Goal: Task Accomplishment & Management: Manage account settings

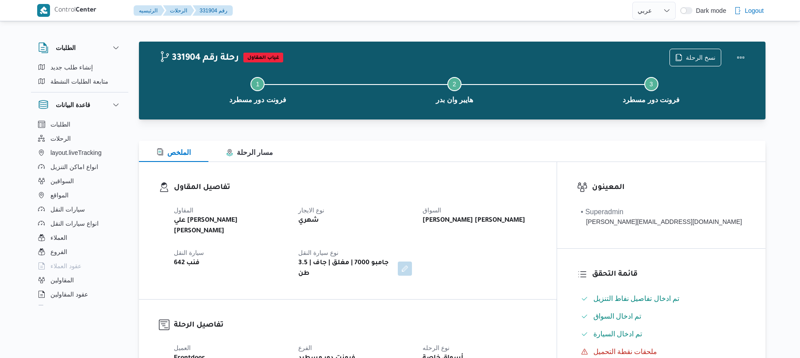
select select "ar"
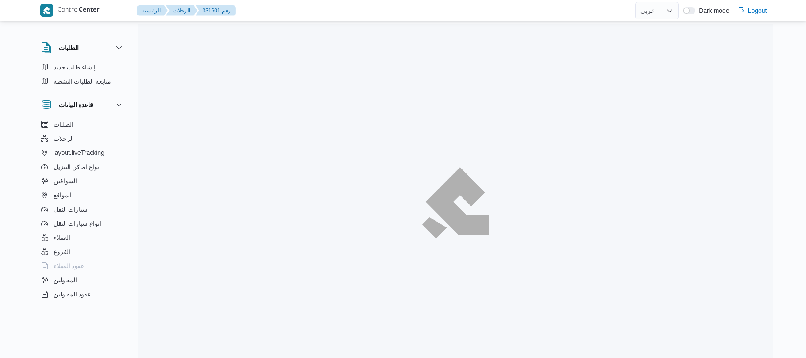
select select "ar"
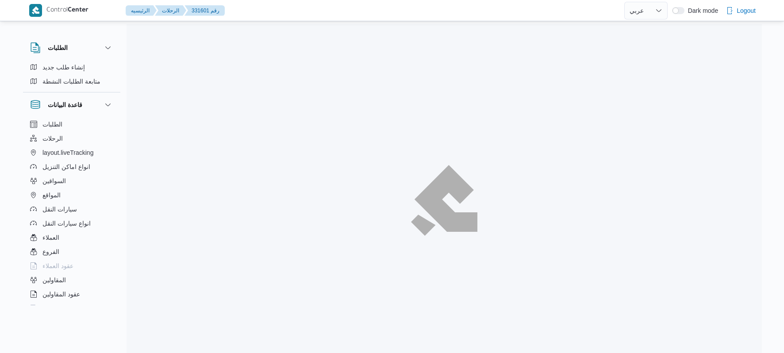
select select "ar"
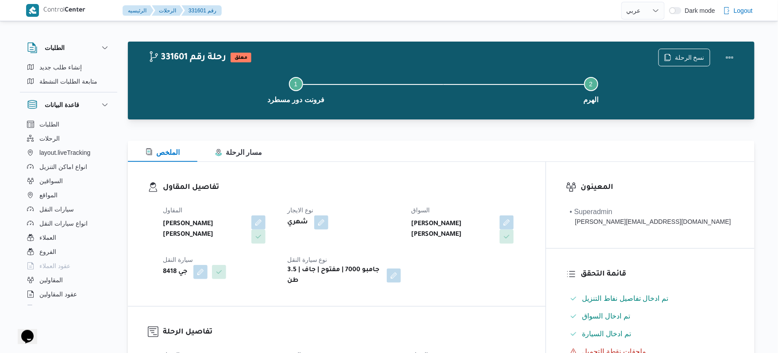
click at [499, 126] on div at bounding box center [441, 124] width 627 height 11
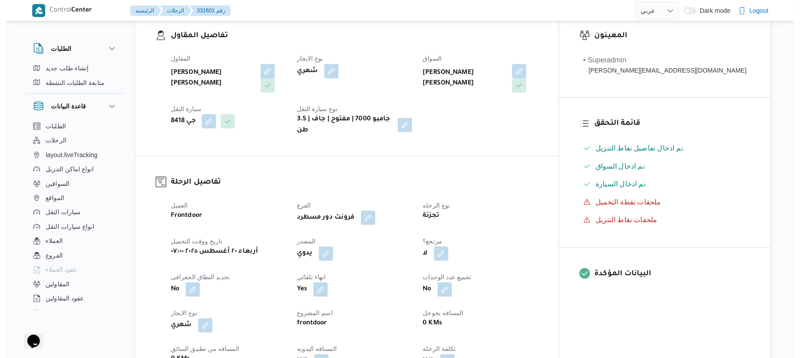
scroll to position [236, 0]
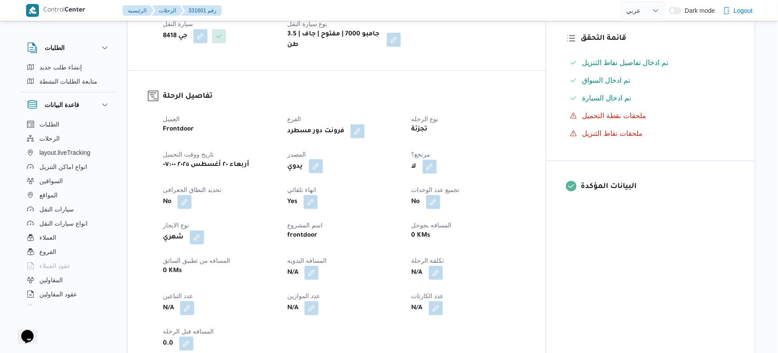
click at [323, 162] on button "button" at bounding box center [316, 166] width 14 height 14
click at [328, 181] on label "هل ستتم الرحله من خلال تطبيق السائق؟" at bounding box center [307, 186] width 115 height 11
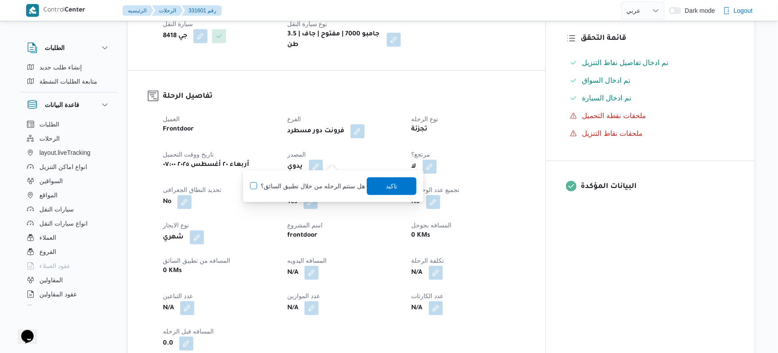
checkbox input "true"
click at [374, 188] on span "تاكيد" at bounding box center [392, 186] width 50 height 18
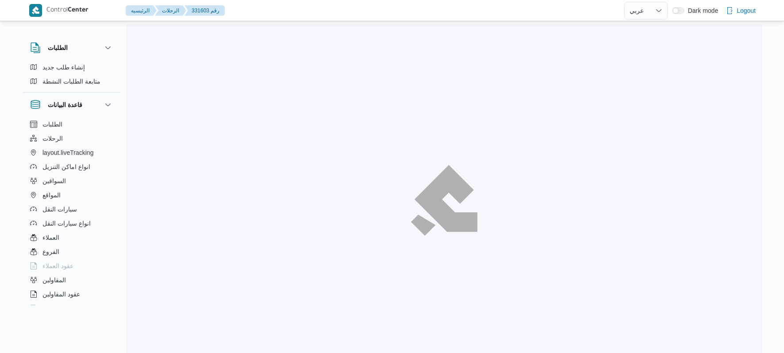
select select "ar"
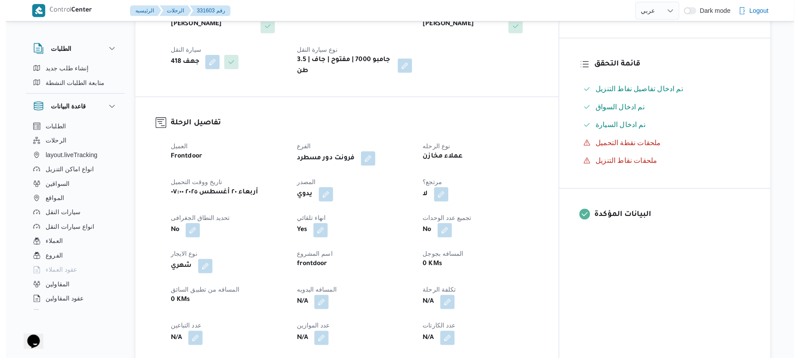
scroll to position [212, 0]
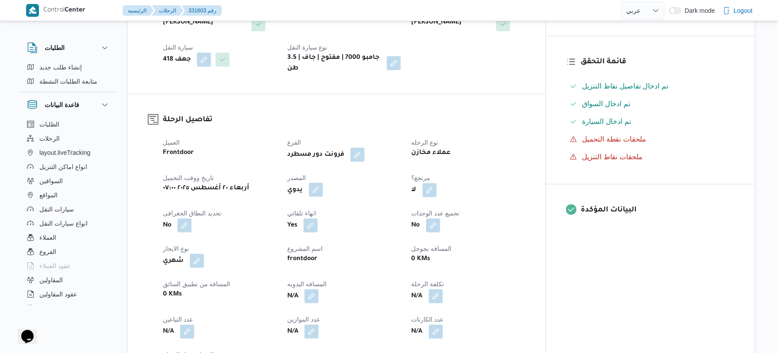
click at [323, 183] on button "button" at bounding box center [316, 190] width 14 height 14
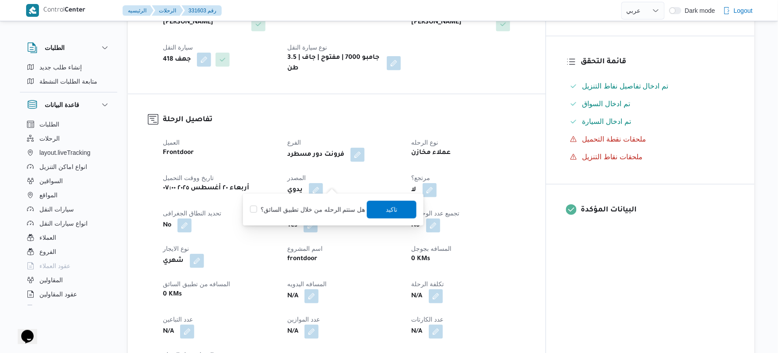
click at [328, 211] on label "هل ستتم الرحله من خلال تطبيق السائق؟" at bounding box center [307, 209] width 115 height 11
checkbox input "true"
click at [381, 209] on span "تاكيد" at bounding box center [392, 209] width 50 height 18
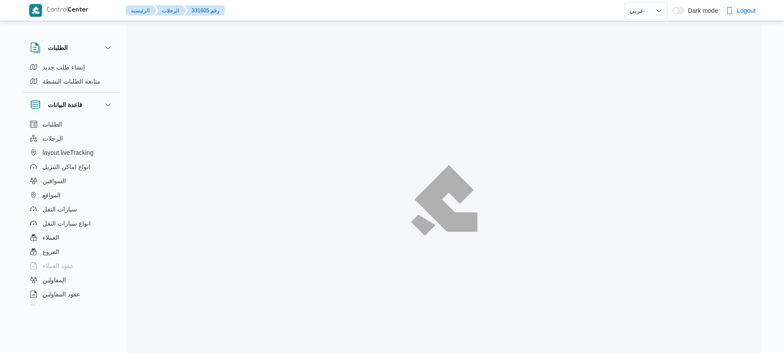
select select "ar"
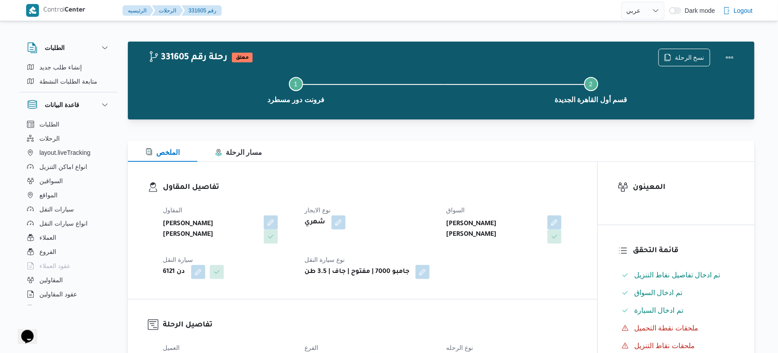
click at [547, 158] on div "الملخص مسار الرحلة" at bounding box center [441, 151] width 627 height 21
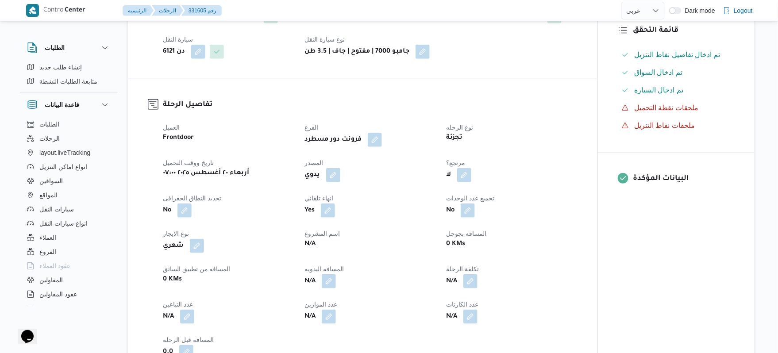
scroll to position [236, 0]
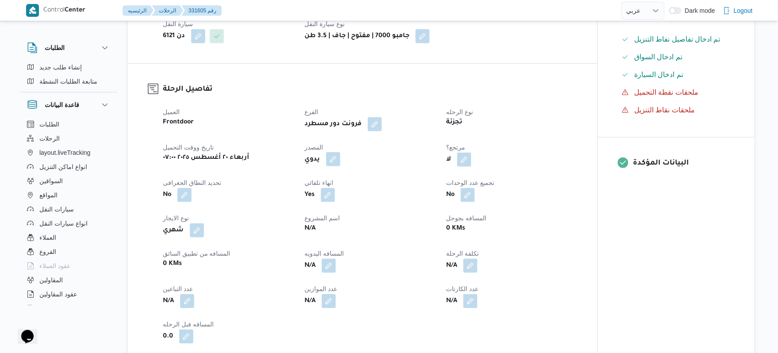
click at [330, 154] on button "button" at bounding box center [333, 159] width 14 height 14
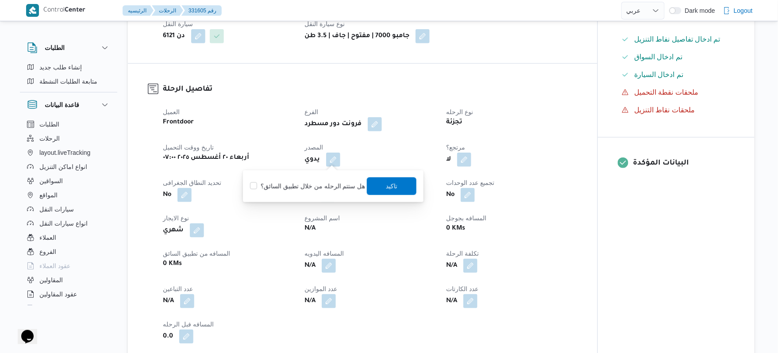
click at [328, 185] on label "هل ستتم الرحله من خلال تطبيق السائق؟" at bounding box center [307, 186] width 115 height 11
checkbox input "true"
click at [387, 181] on span "تاكيد" at bounding box center [392, 186] width 12 height 11
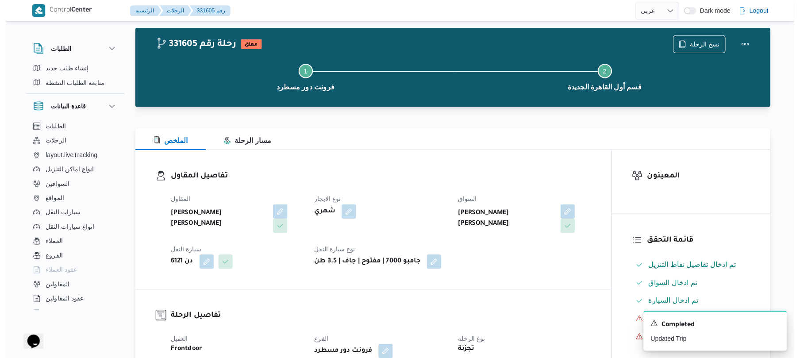
scroll to position [0, 0]
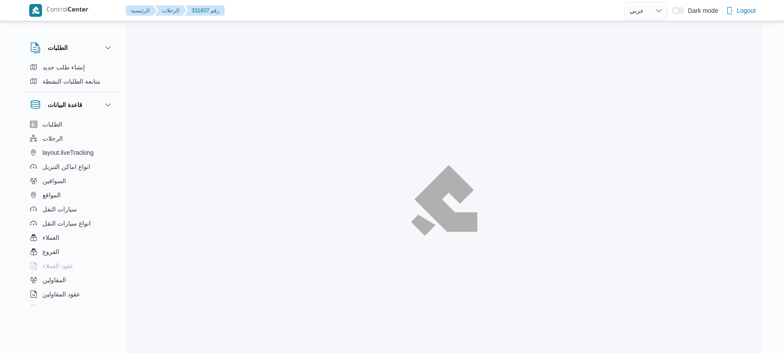
select select "ar"
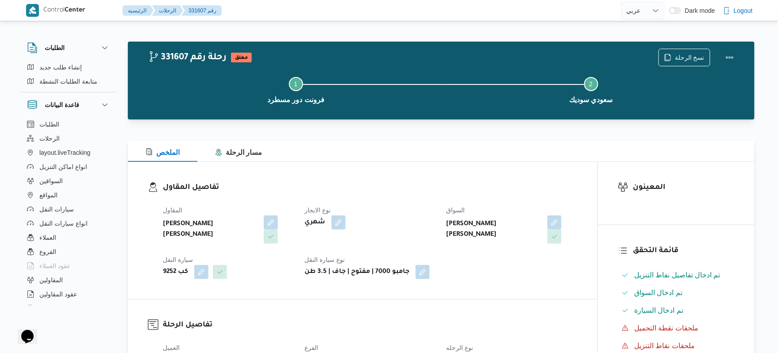
click at [408, 203] on div "المقاول [PERSON_NAME] [PERSON_NAME] نوع الايجار شهري السواق [PERSON_NAME] [PERS…" at bounding box center [370, 242] width 425 height 85
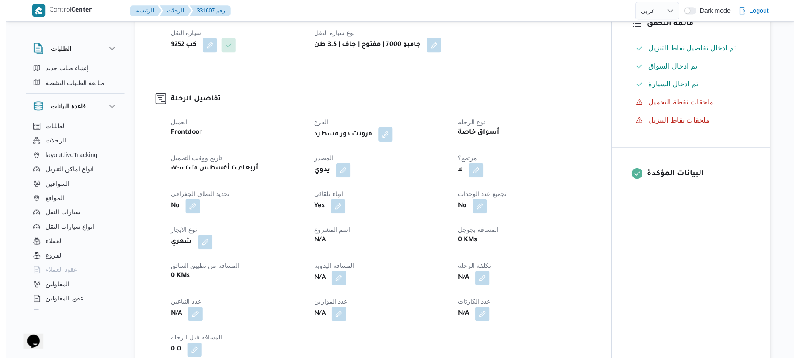
scroll to position [236, 0]
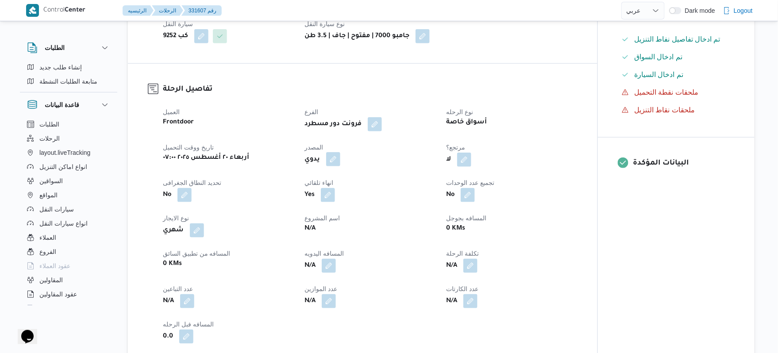
click at [333, 158] on button "button" at bounding box center [333, 159] width 14 height 14
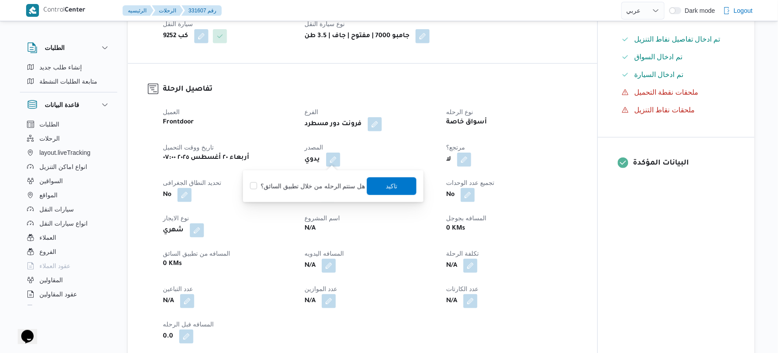
click at [331, 181] on label "هل ستتم الرحله من خلال تطبيق السائق؟" at bounding box center [307, 186] width 115 height 11
checkbox input "true"
click at [388, 189] on span "تاكيد" at bounding box center [392, 186] width 12 height 11
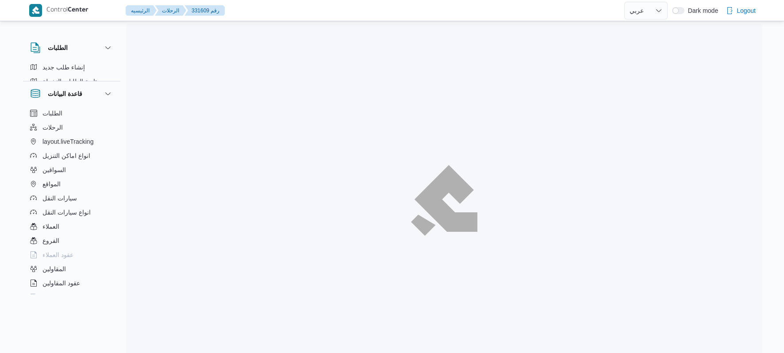
select select "ar"
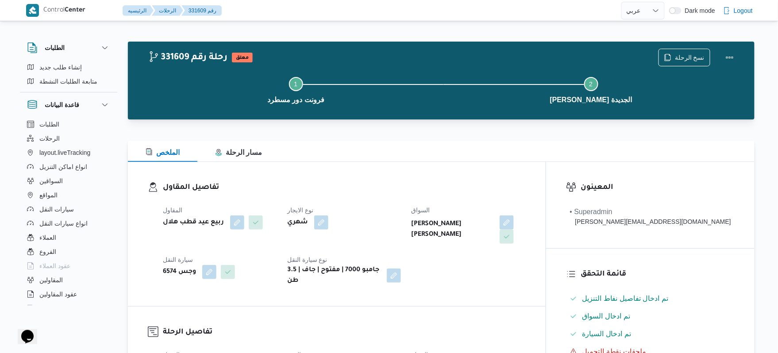
click at [521, 192] on h3 "تفاصيل المقاول" at bounding box center [344, 188] width 363 height 12
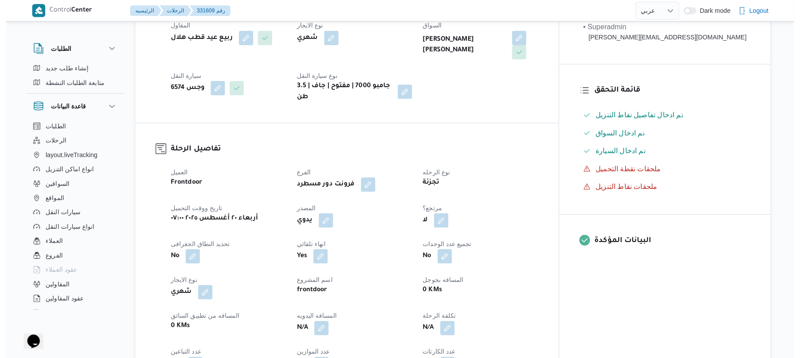
scroll to position [189, 0]
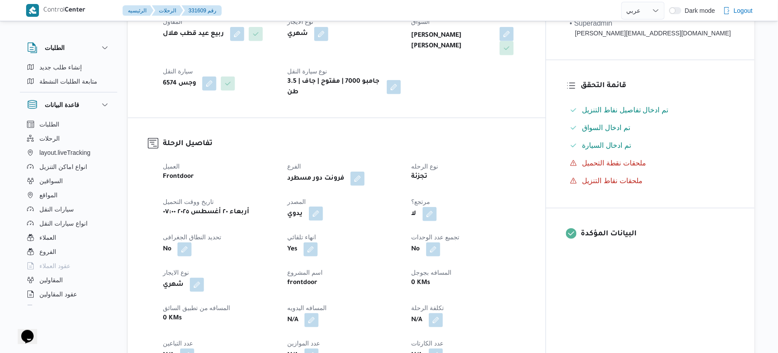
click at [323, 207] on button "button" at bounding box center [316, 214] width 14 height 14
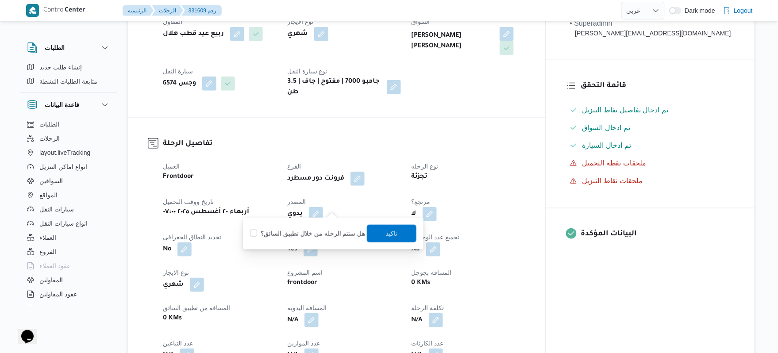
click at [327, 231] on label "هل ستتم الرحله من خلال تطبيق السائق؟" at bounding box center [307, 233] width 115 height 11
checkbox input "true"
click at [386, 234] on span "تاكيد" at bounding box center [392, 233] width 12 height 11
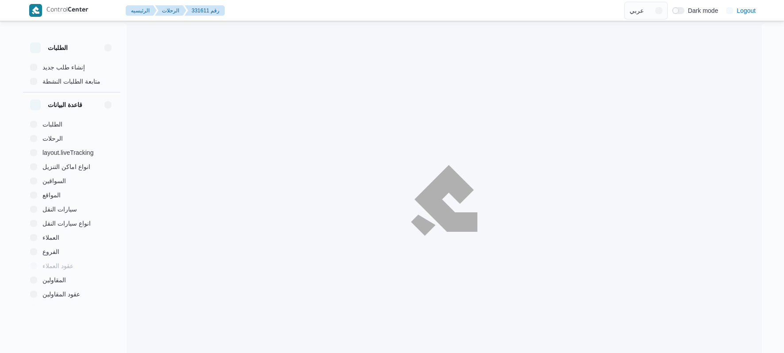
select select "ar"
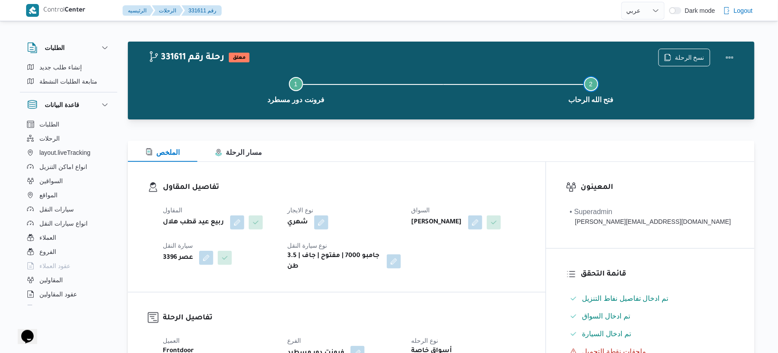
click at [654, 81] on button "Step 2 is incomplete 2 فتح الله الرحاب" at bounding box center [590, 89] width 295 height 46
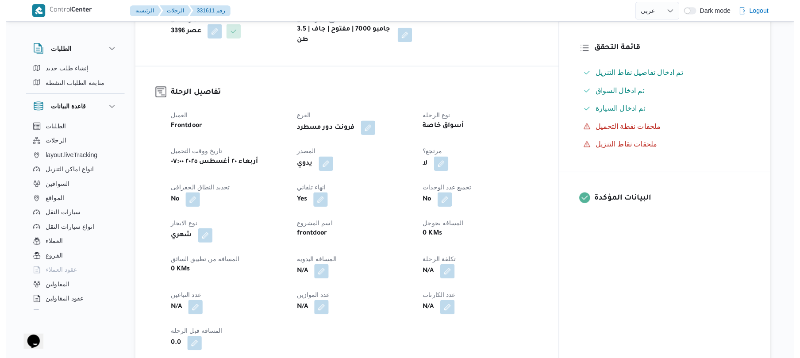
scroll to position [236, 0]
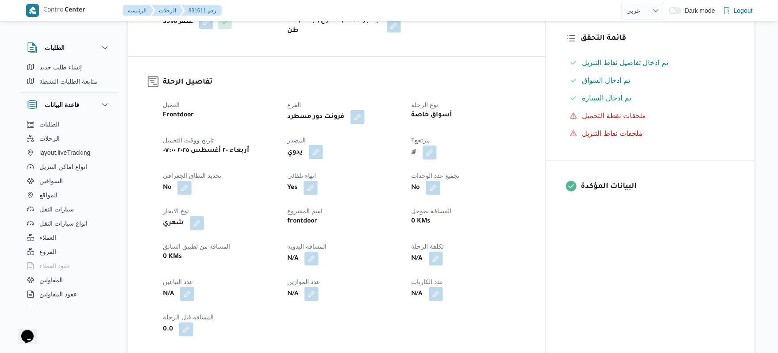
click at [323, 159] on button "button" at bounding box center [316, 152] width 14 height 14
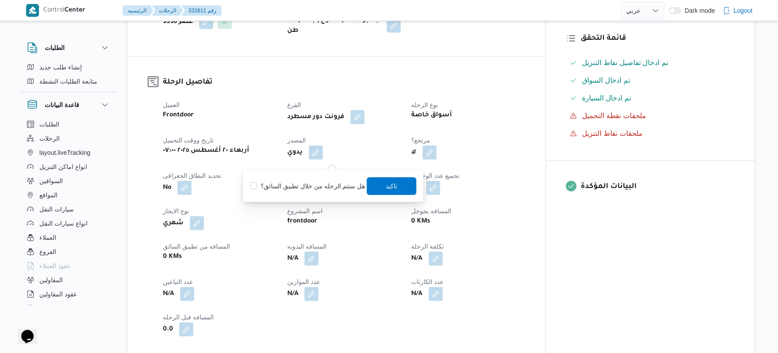
click at [318, 188] on label "هل ستتم الرحله من خلال تطبيق السائق؟" at bounding box center [307, 186] width 115 height 11
checkbox input "true"
click at [397, 186] on span "تاكيد" at bounding box center [392, 186] width 50 height 18
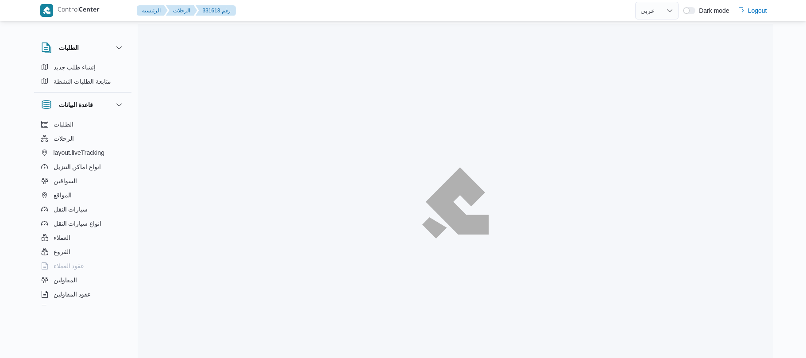
select select "ar"
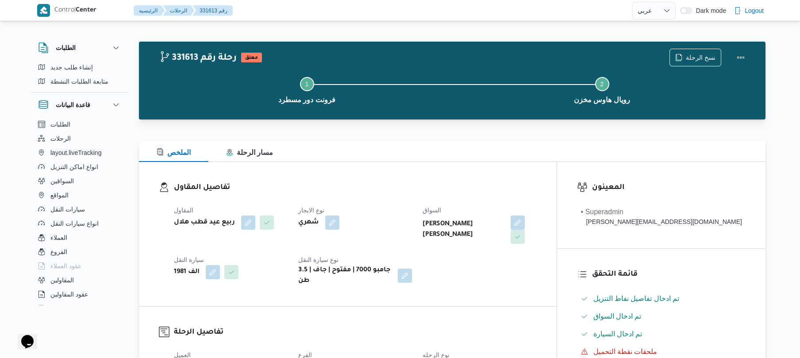
click at [408, 181] on div "تفاصيل المقاول المقاول ربيع عيد قطب هلال نوع الايجار شهري السواق مصطفى عبدالرؤف…" at bounding box center [348, 234] width 418 height 144
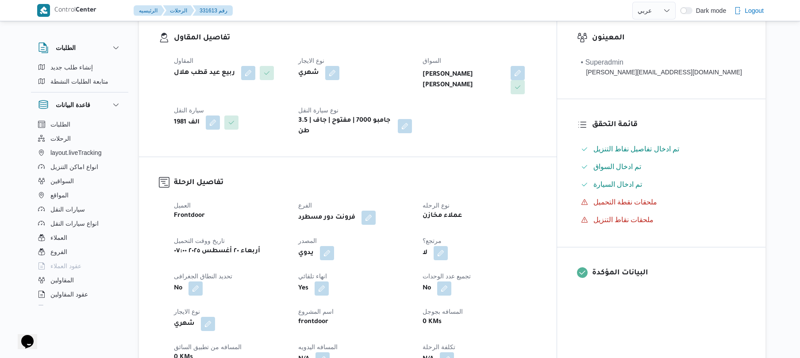
scroll to position [189, 0]
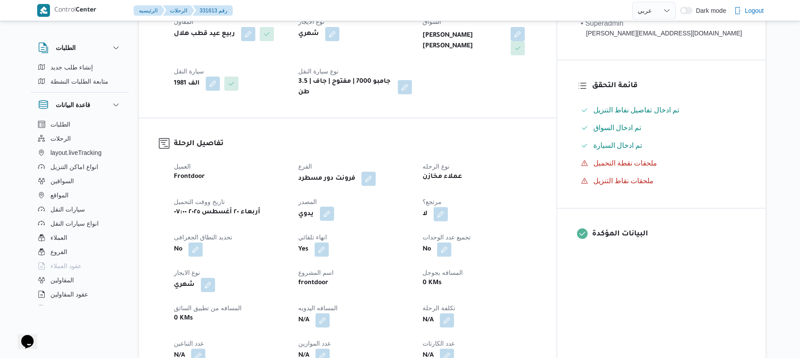
click at [334, 207] on button "button" at bounding box center [327, 214] width 14 height 14
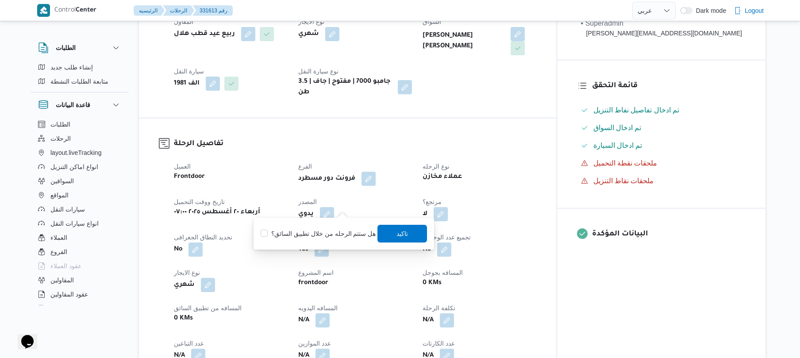
click at [337, 228] on label "هل ستتم الرحله من خلال تطبيق السائق؟" at bounding box center [318, 233] width 115 height 11
checkbox input "true"
click at [391, 234] on span "تاكيد" at bounding box center [403, 233] width 50 height 18
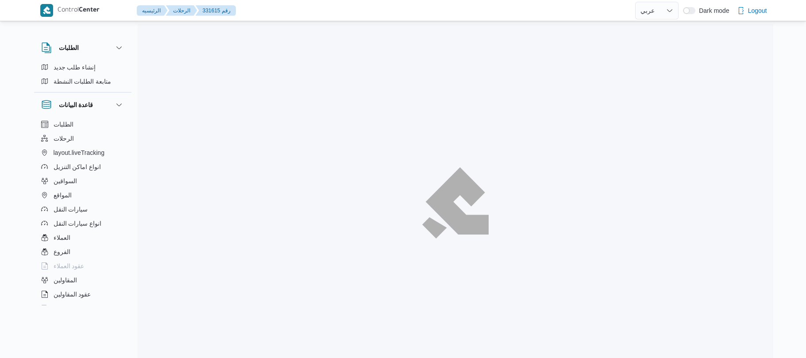
select select "ar"
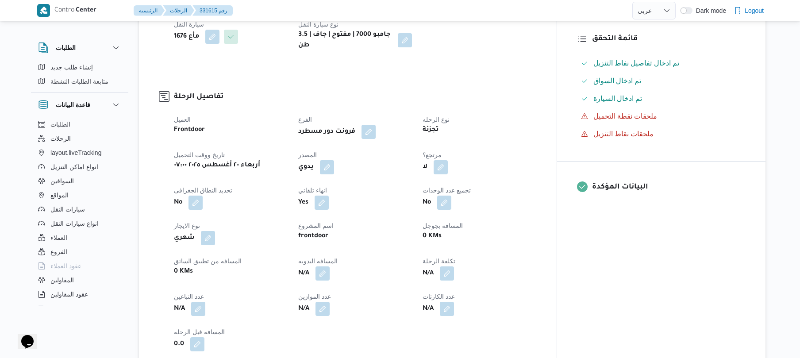
scroll to position [236, 0]
click at [334, 159] on button "button" at bounding box center [327, 166] width 14 height 14
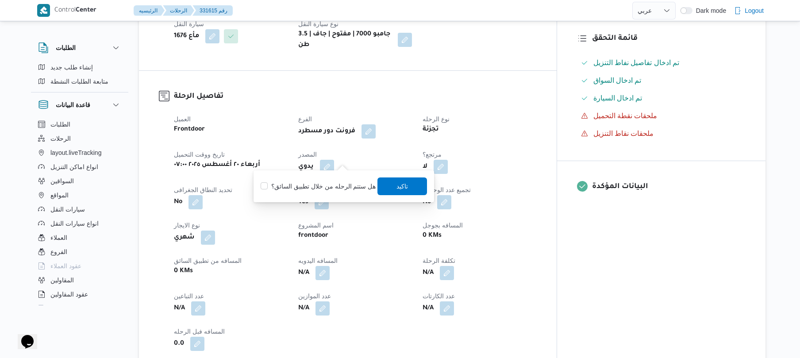
click at [344, 185] on label "هل ستتم الرحله من خلال تطبيق السائق؟" at bounding box center [318, 186] width 115 height 11
checkbox input "true"
click at [398, 185] on span "تاكيد" at bounding box center [403, 186] width 12 height 11
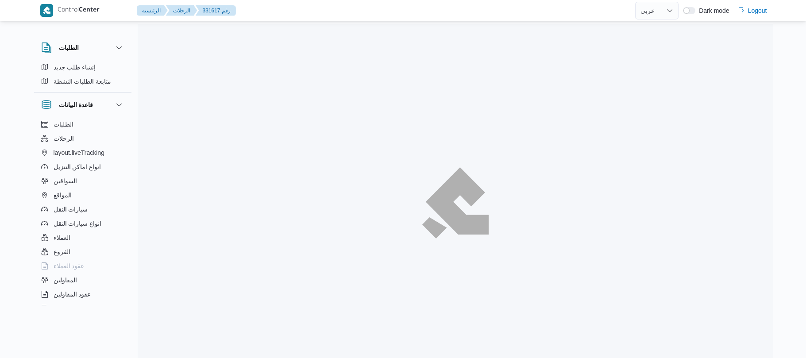
select select "ar"
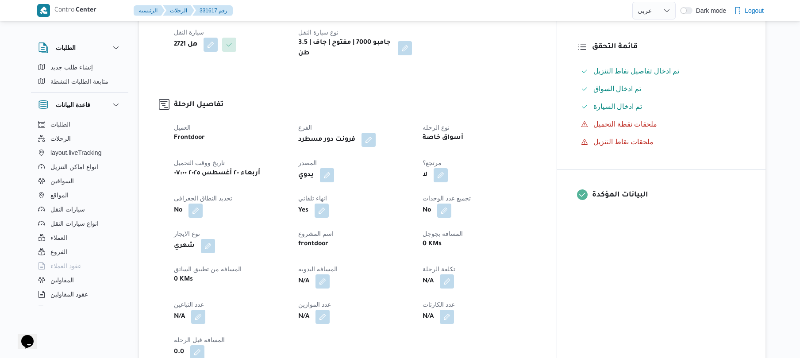
scroll to position [236, 0]
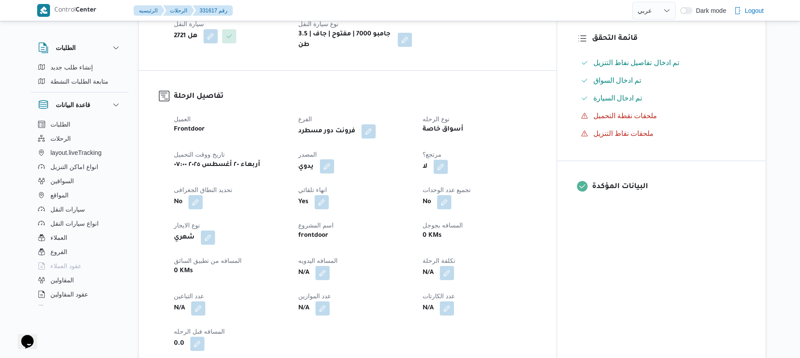
click at [334, 161] on button "button" at bounding box center [327, 166] width 14 height 14
click at [340, 183] on label "هل ستتم الرحله من خلال تطبيق السائق؟" at bounding box center [318, 186] width 115 height 11
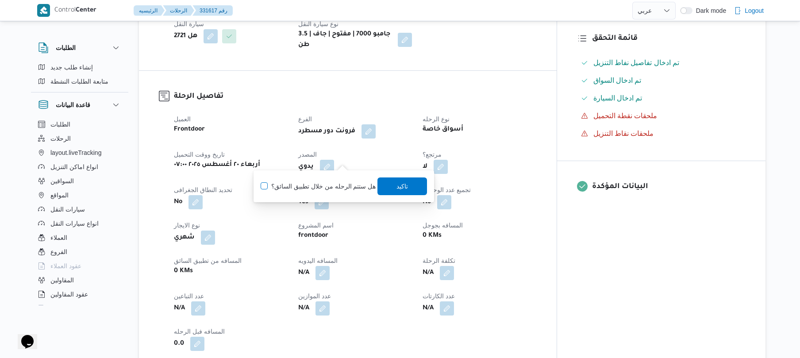
checkbox input "true"
click at [407, 188] on span "تاكيد" at bounding box center [403, 186] width 50 height 18
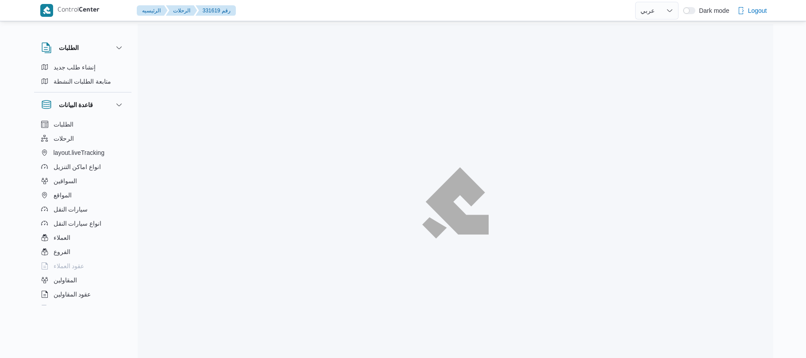
select select "ar"
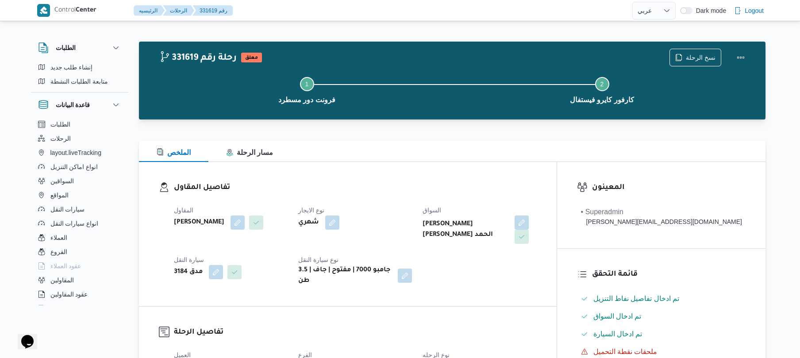
click at [502, 159] on div "الملخص مسار الرحلة" at bounding box center [452, 151] width 627 height 21
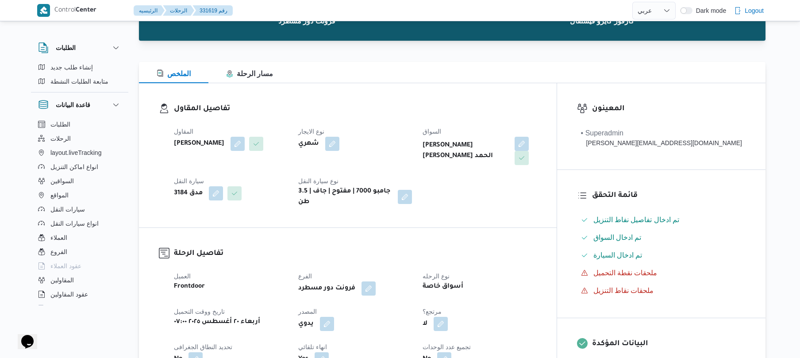
scroll to position [165, 0]
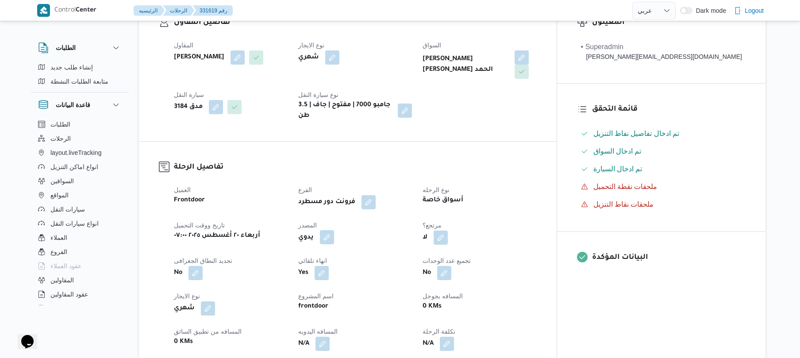
click at [334, 230] on button "button" at bounding box center [327, 237] width 14 height 14
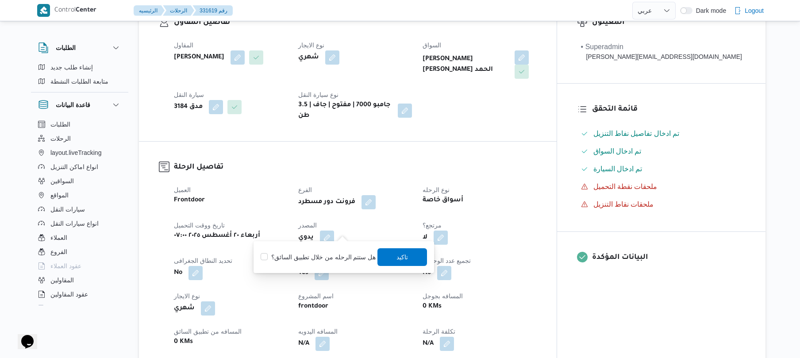
click at [327, 247] on div "هل ستتم الرحله من خلال تطبيق السائق؟ تاكيد" at bounding box center [344, 256] width 168 height 19
click at [326, 257] on label "هل ستتم الرحله من خلال تطبيق السائق؟" at bounding box center [318, 257] width 115 height 11
checkbox input "true"
click at [397, 255] on span "تاكيد" at bounding box center [403, 256] width 12 height 11
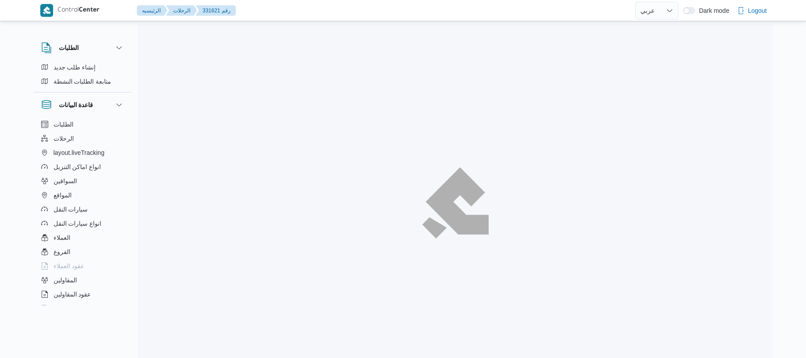
select select "ar"
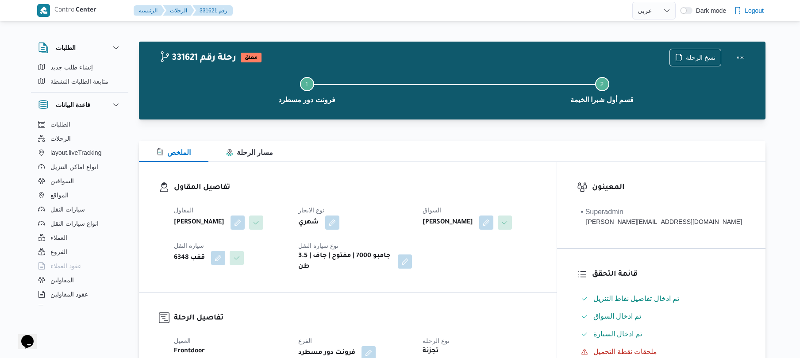
click at [430, 160] on div "الملخص مسار الرحلة" at bounding box center [452, 151] width 627 height 21
click at [404, 147] on div "الملخص مسار الرحلة" at bounding box center [452, 151] width 627 height 21
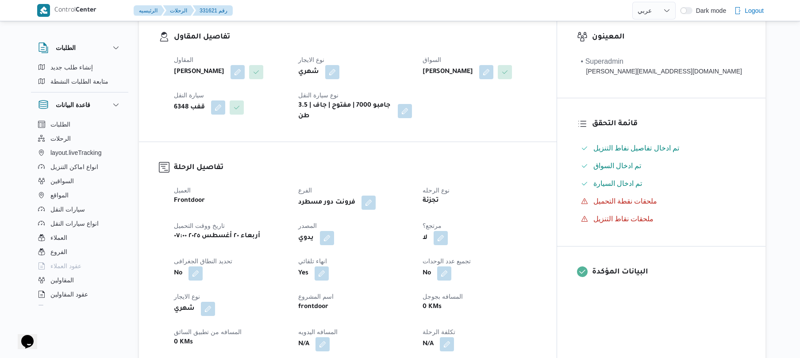
scroll to position [189, 0]
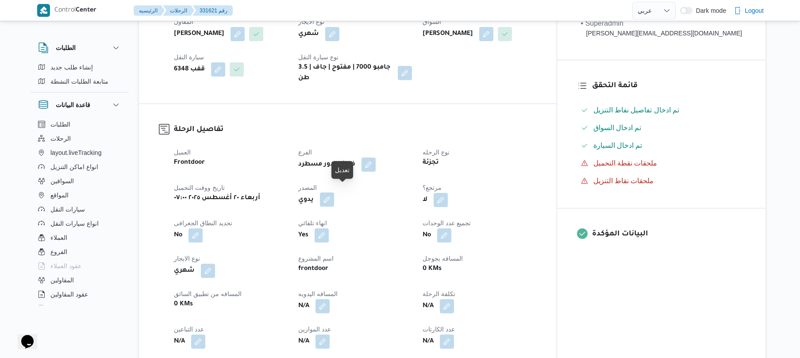
click at [334, 196] on button "button" at bounding box center [327, 200] width 14 height 14
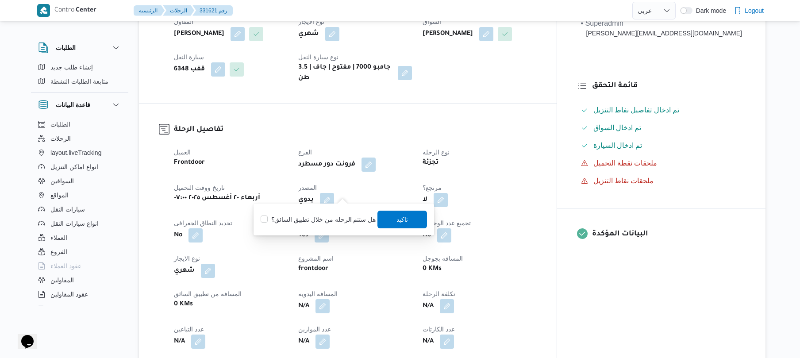
click at [327, 214] on label "هل ستتم الرحله من خلال تطبيق السائق؟" at bounding box center [318, 219] width 115 height 11
checkbox input "true"
click at [399, 220] on span "تاكيد" at bounding box center [403, 219] width 12 height 11
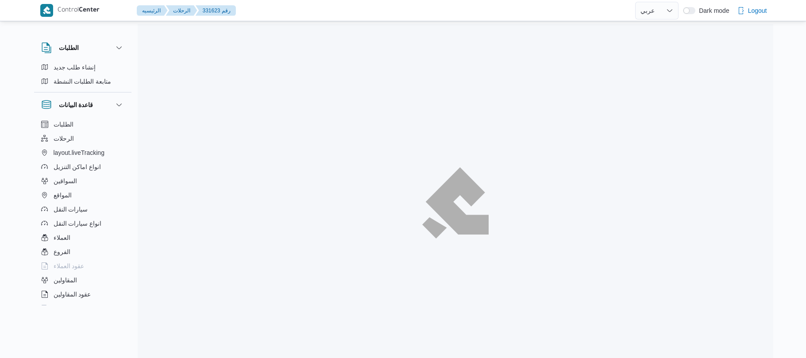
select select "ar"
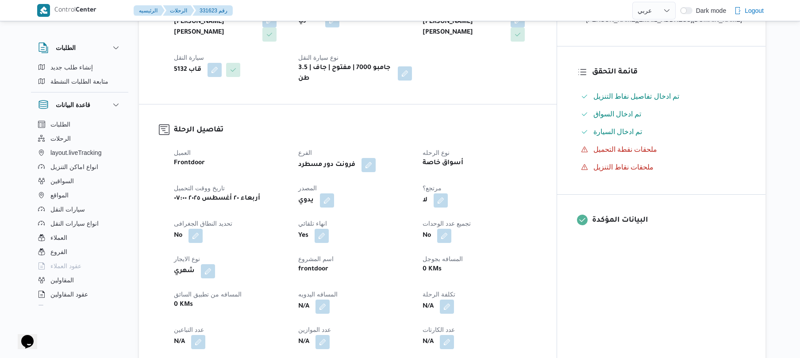
scroll to position [212, 0]
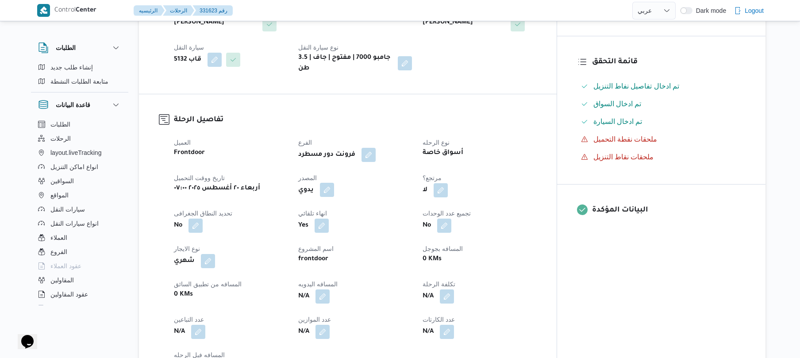
click at [334, 183] on button "button" at bounding box center [327, 190] width 14 height 14
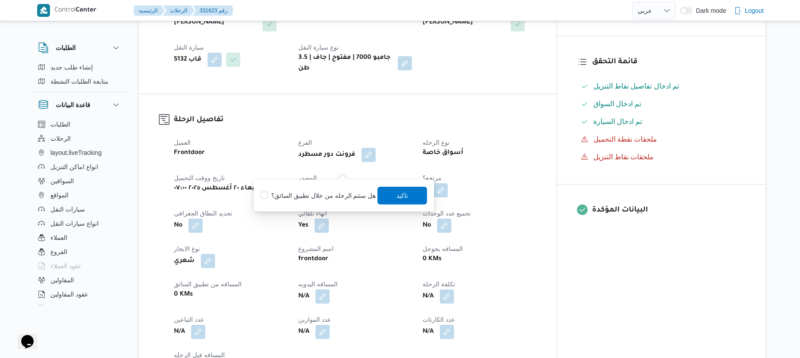
click at [335, 197] on label "هل ستتم الرحله من خلال تطبيق السائق؟" at bounding box center [318, 195] width 115 height 11
checkbox input "true"
click at [400, 199] on span "تاكيد" at bounding box center [403, 195] width 12 height 11
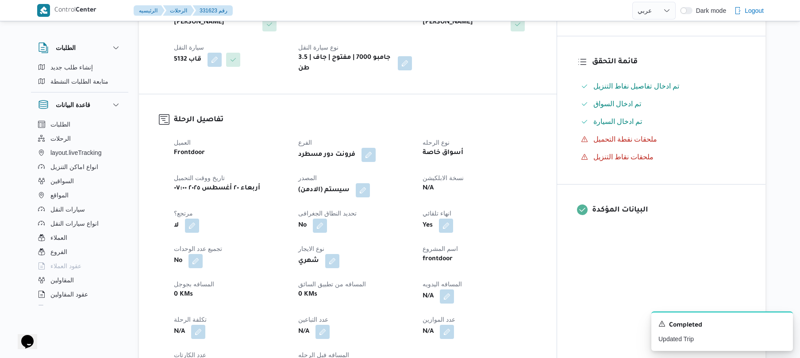
click at [522, 94] on div "تفاصيل الرحلة العميل Frontdoor الفرع فرونت دور مسطرد نوع الرحله أسواق خاصة تاري…" at bounding box center [348, 244] width 418 height 300
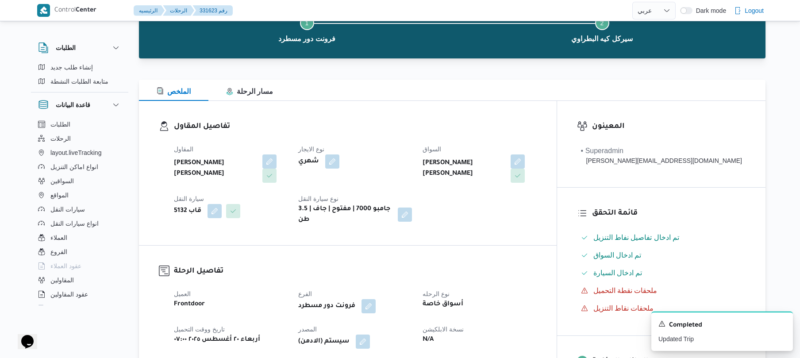
scroll to position [0, 0]
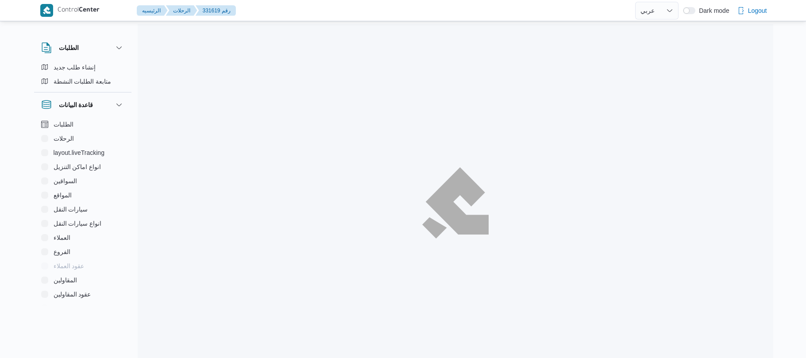
select select "ar"
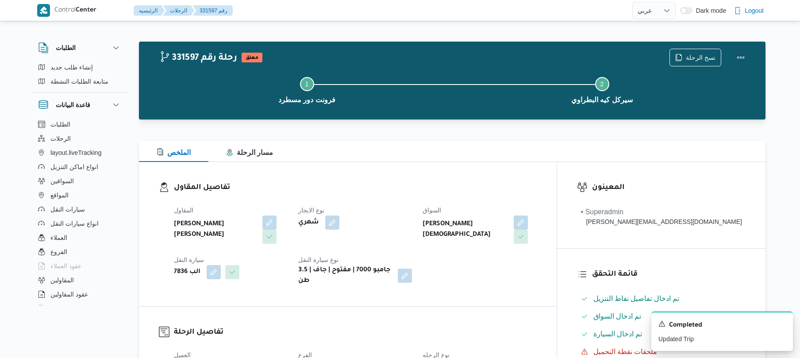
select select "ar"
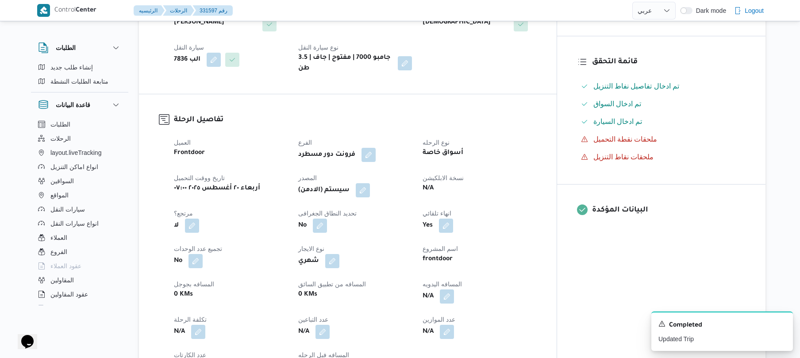
click at [536, 173] on dt "نسخة الابلكيشن" at bounding box center [480, 178] width 114 height 11
